Goal: Task Accomplishment & Management: Manage account settings

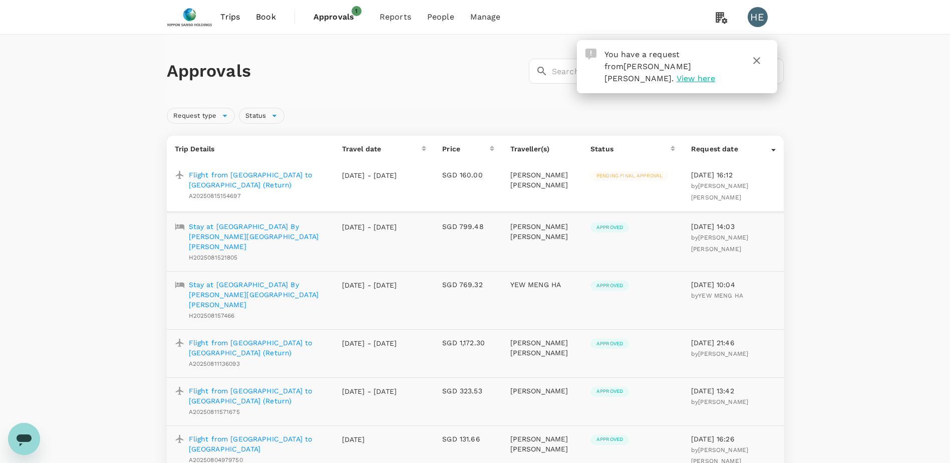
click at [248, 176] on p "Flight from [GEOGRAPHIC_DATA] to [GEOGRAPHIC_DATA] (Return)" at bounding box center [257, 180] width 137 height 20
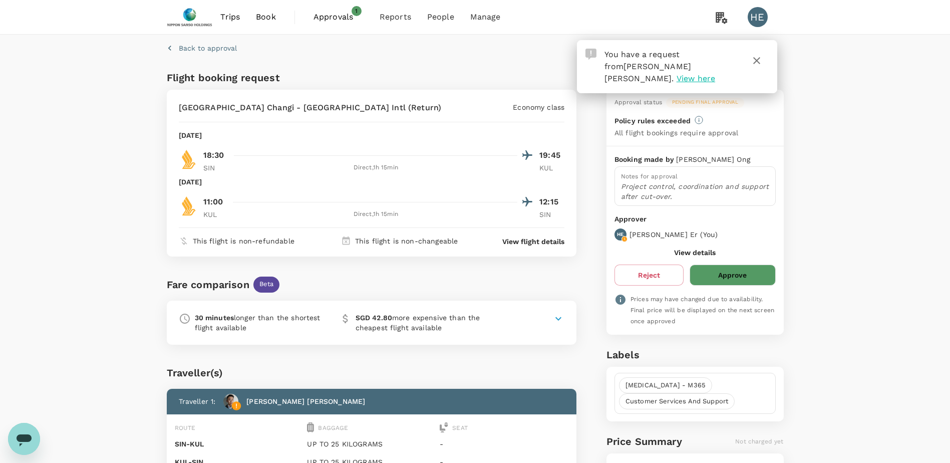
click at [555, 318] on icon at bounding box center [558, 318] width 12 height 12
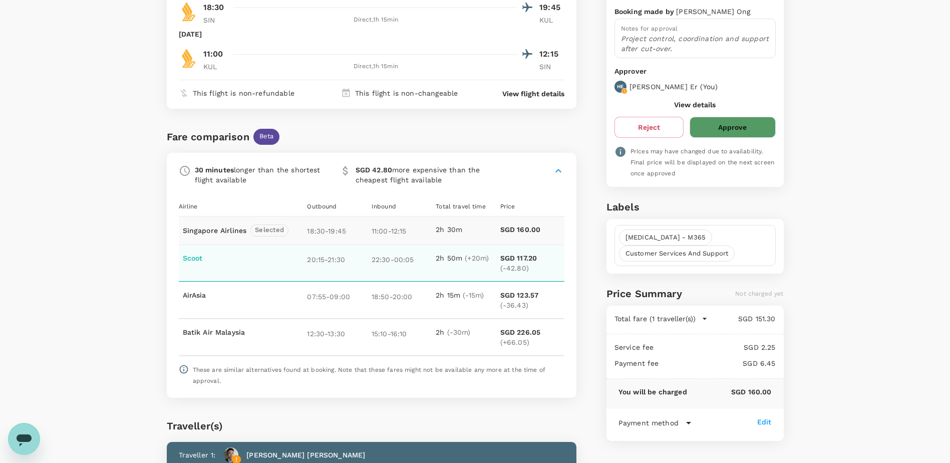
scroll to position [150, 0]
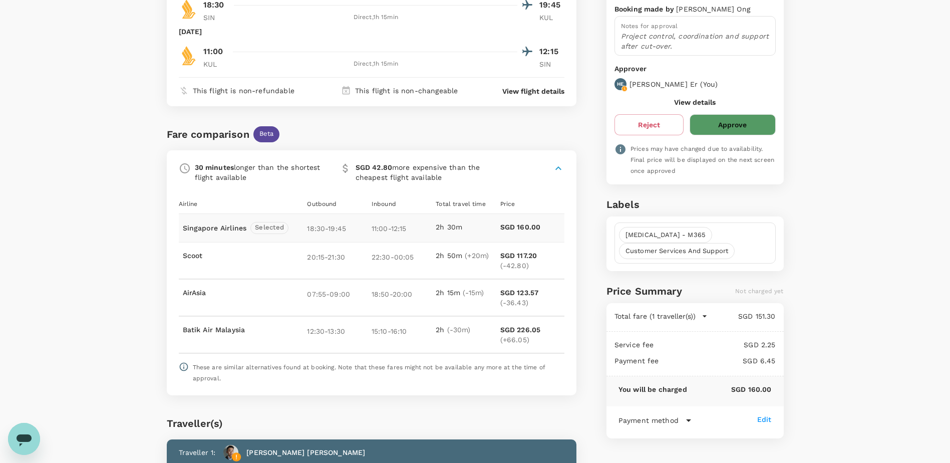
click at [749, 119] on button "Approve" at bounding box center [733, 124] width 86 height 21
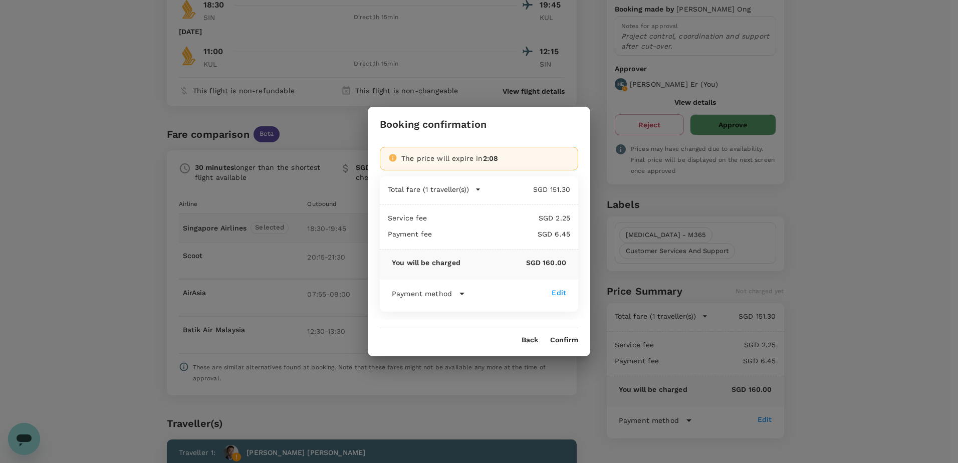
click at [569, 340] on button "Confirm" at bounding box center [564, 340] width 28 height 8
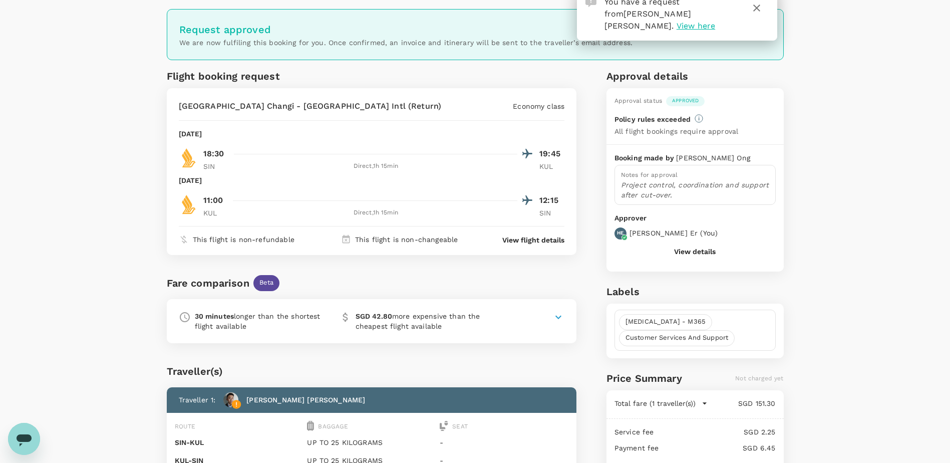
scroll to position [0, 0]
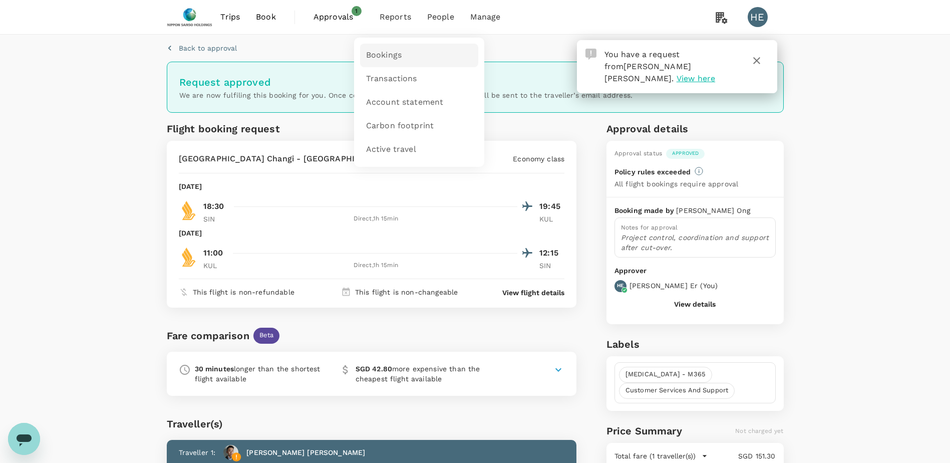
click at [387, 55] on span "Bookings" at bounding box center [384, 56] width 36 height 12
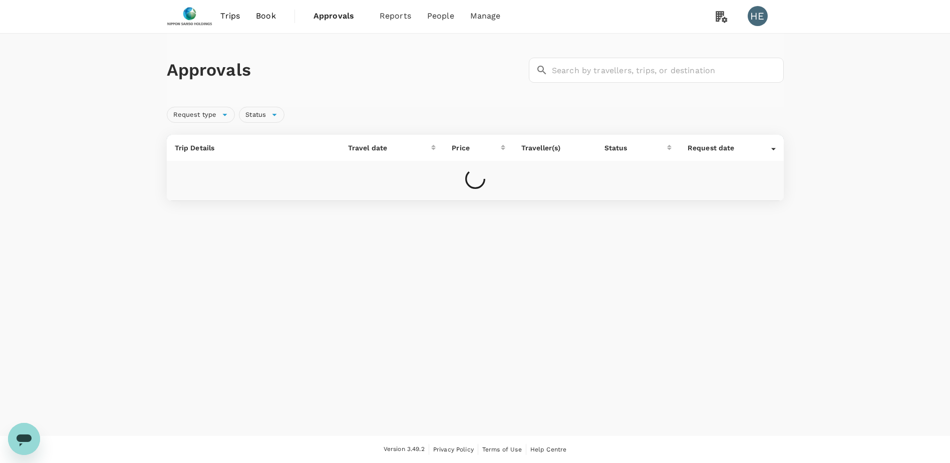
scroll to position [1, 0]
